Goal: Task Accomplishment & Management: Use online tool/utility

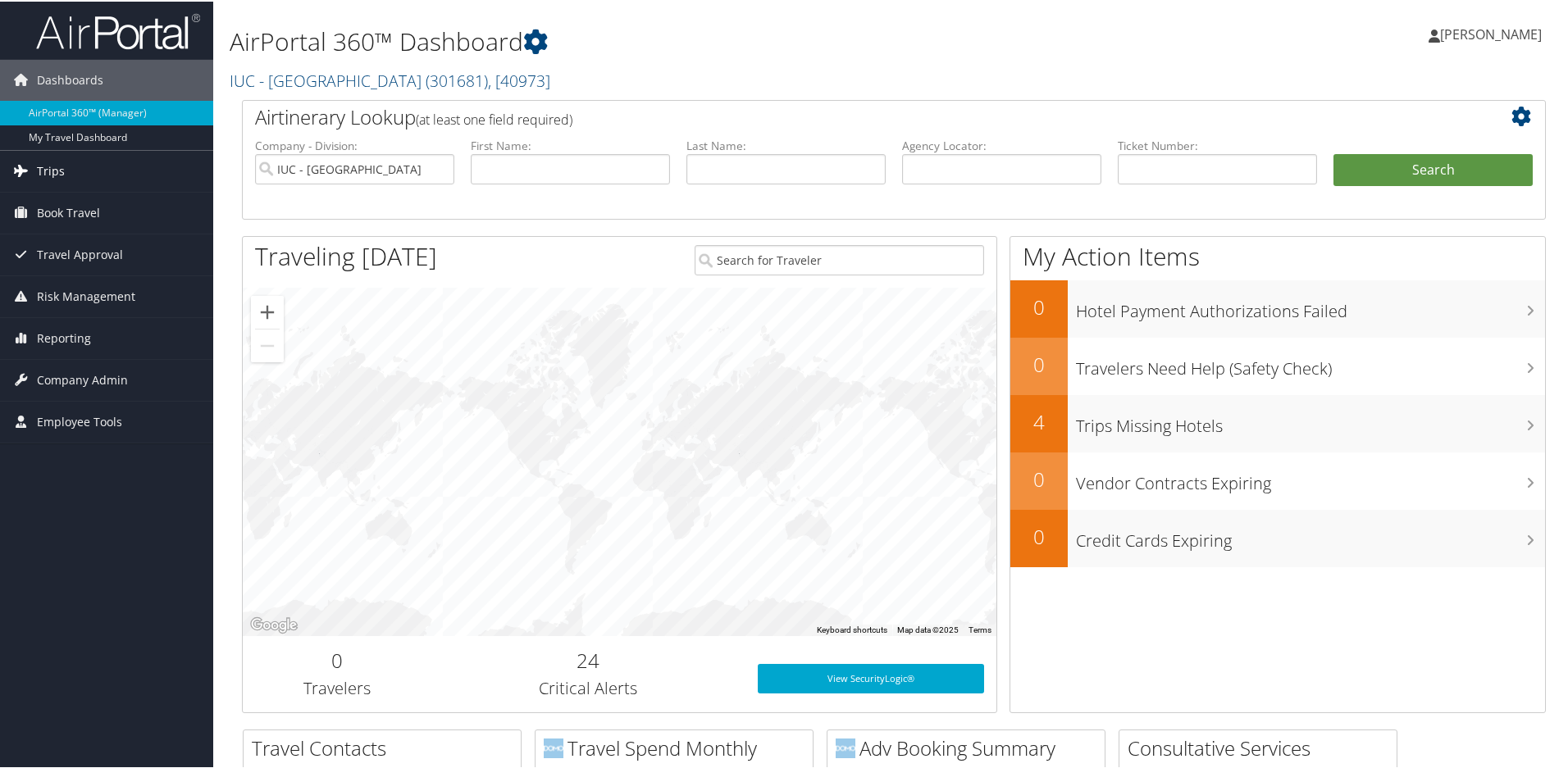
click at [42, 178] on span "Trips" at bounding box center [50, 170] width 28 height 41
click at [89, 109] on link "AirPortal 360™ (Manager)" at bounding box center [107, 111] width 214 height 24
click at [66, 168] on link "Trips" at bounding box center [107, 170] width 214 height 41
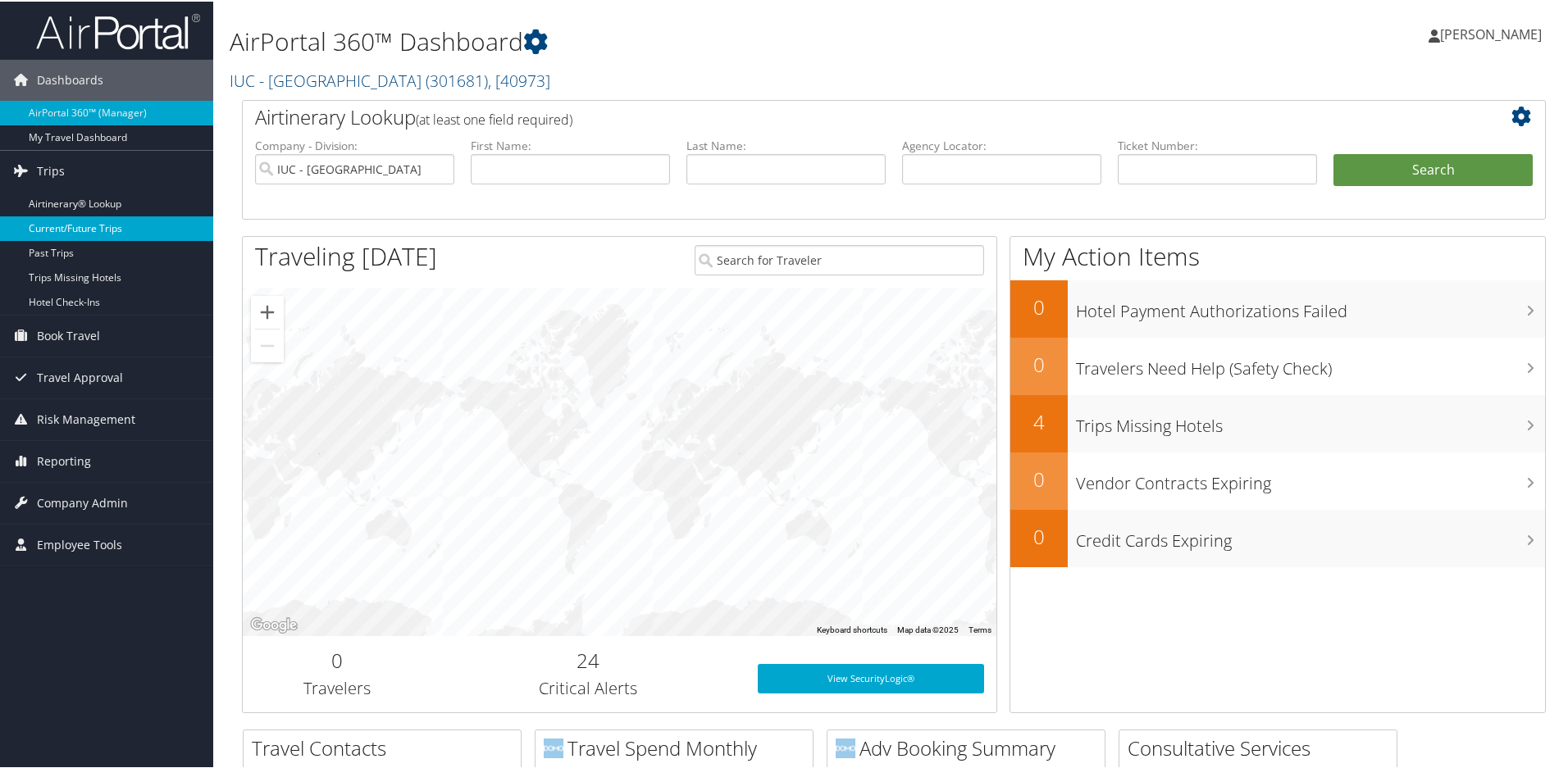
click at [83, 221] on link "Current/Future Trips" at bounding box center [107, 226] width 214 height 24
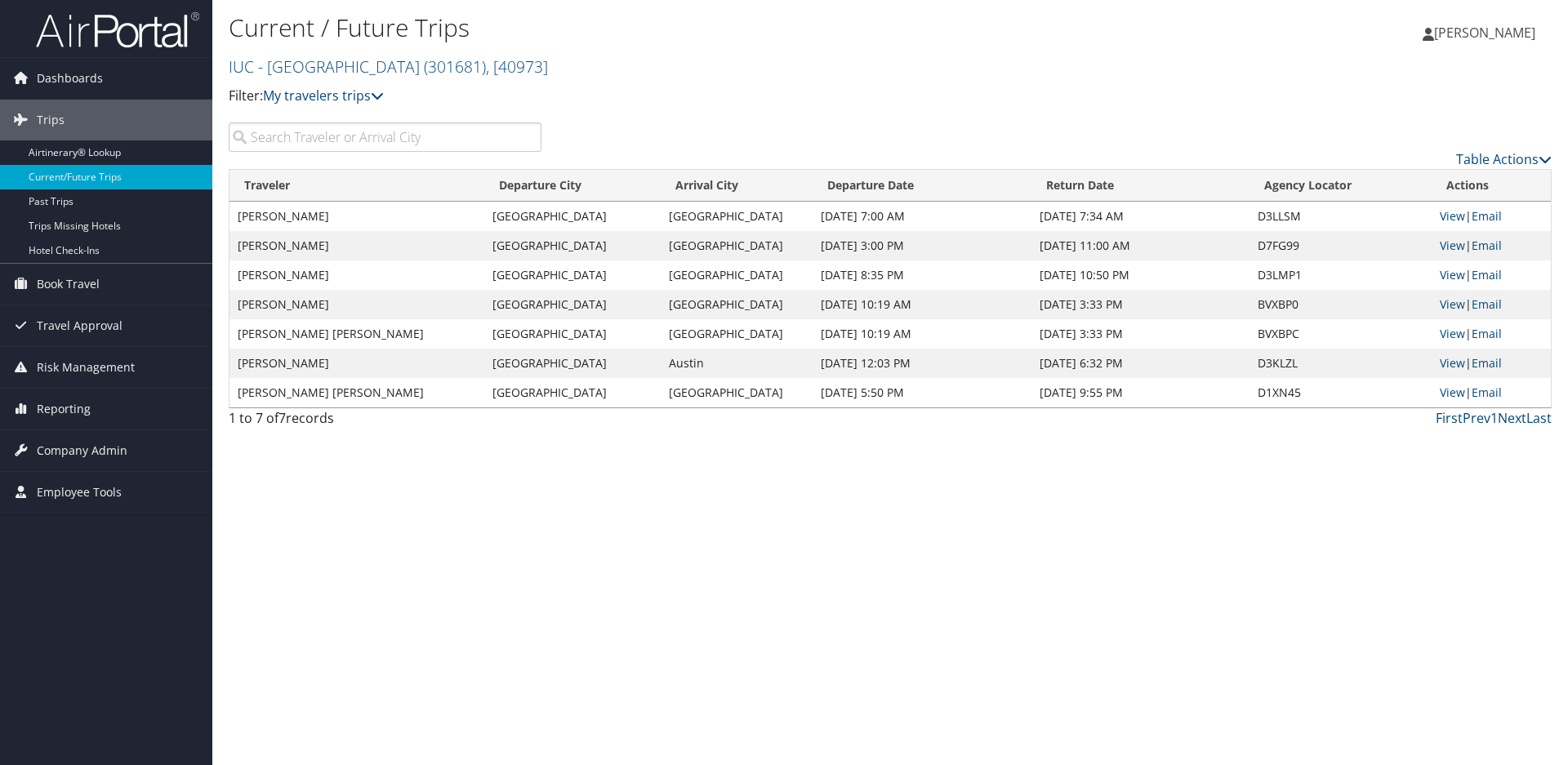
click at [304, 219] on td "RAMONA ANAND" at bounding box center [357, 216] width 255 height 29
click at [1454, 218] on link "View" at bounding box center [1453, 215] width 25 height 15
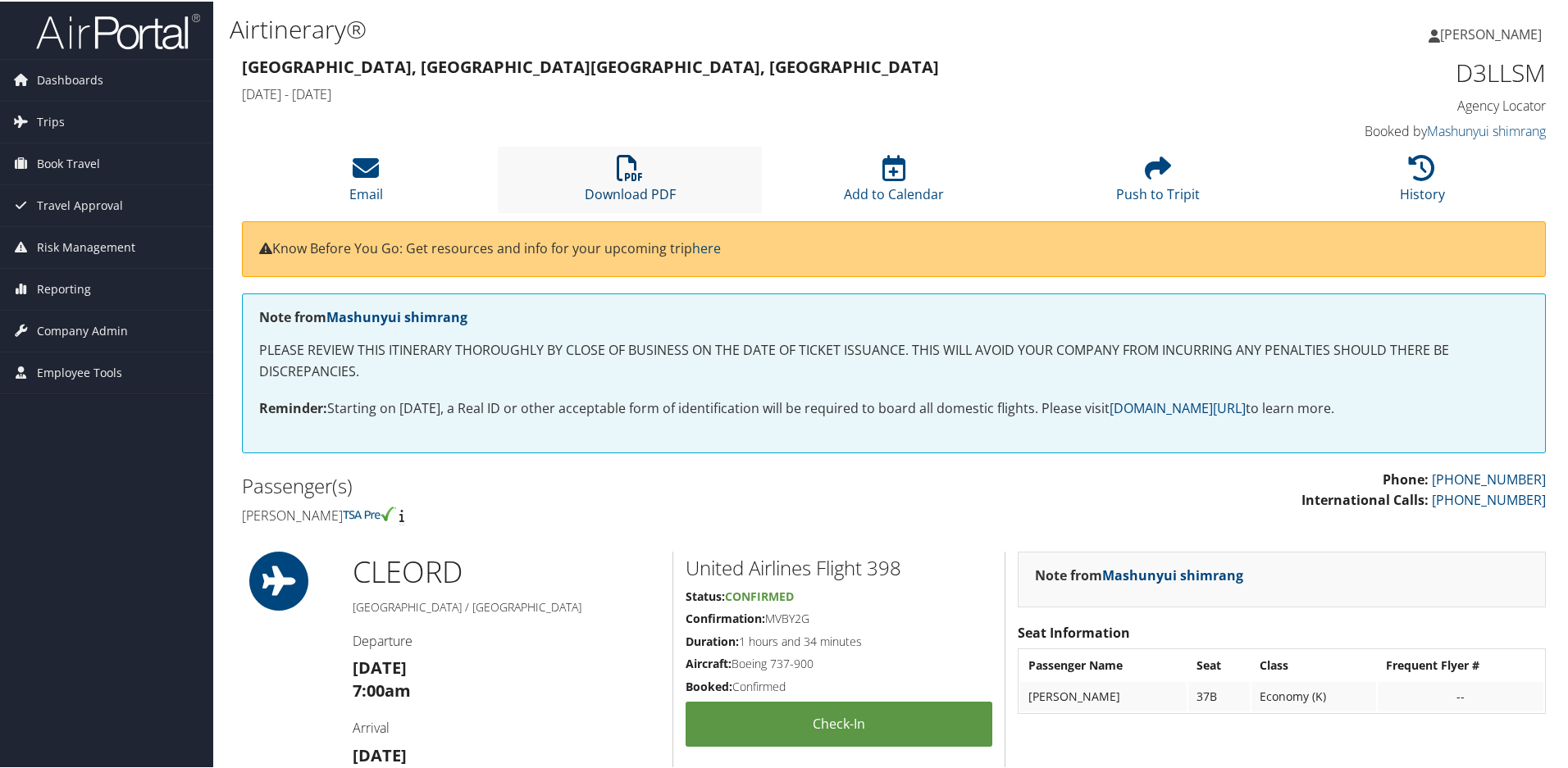
click at [628, 170] on icon at bounding box center [629, 166] width 26 height 26
